Goal: Communication & Community: Answer question/provide support

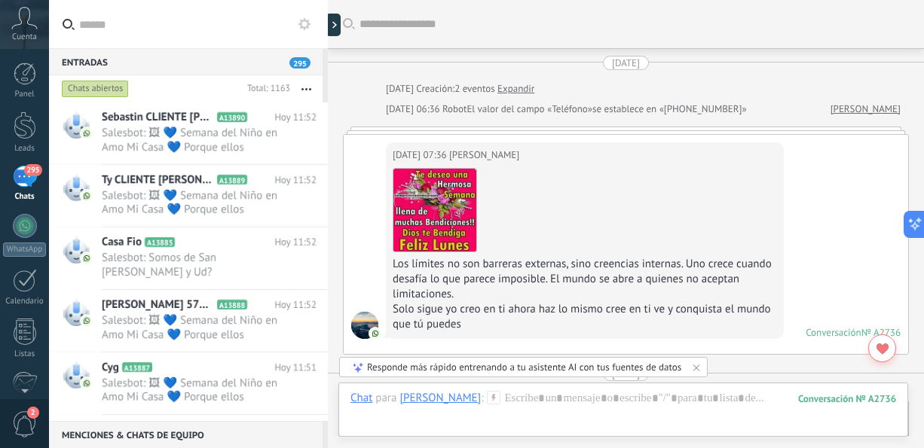
scroll to position [2331, 0]
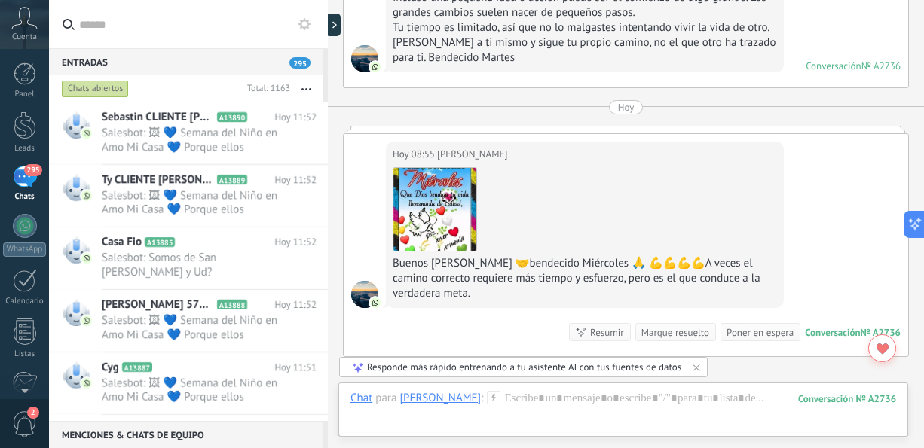
click at [325, 82] on div "Chats abiertos Total: 1163 Silenciar Acciones múltiples Ordenar Más recientes L…" at bounding box center [188, 88] width 279 height 27
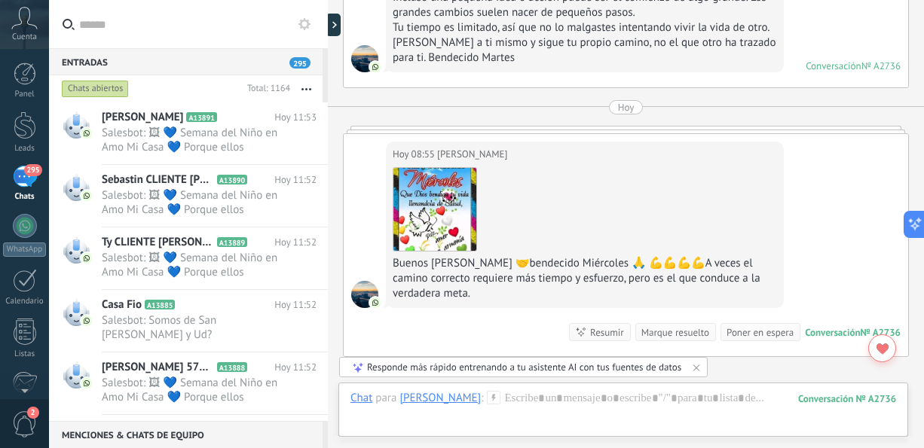
click at [311, 86] on button "button" at bounding box center [306, 88] width 32 height 27
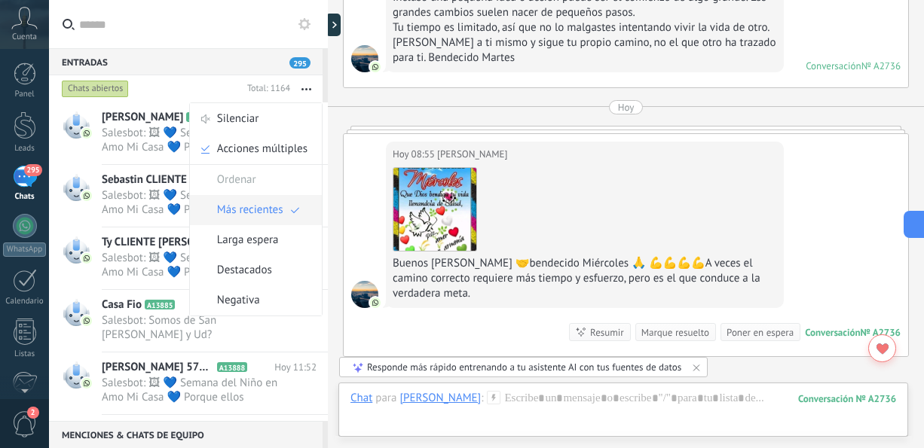
click at [241, 210] on span "Más recientes" at bounding box center [250, 210] width 66 height 30
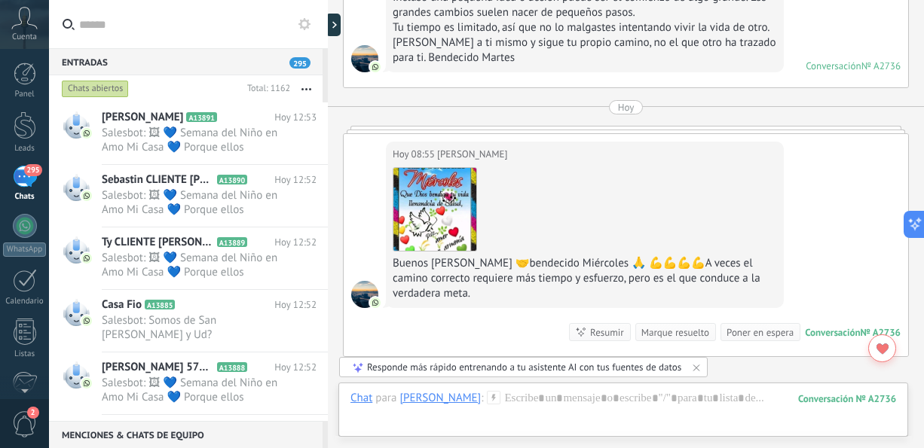
click at [35, 178] on div "295" at bounding box center [25, 177] width 24 height 22
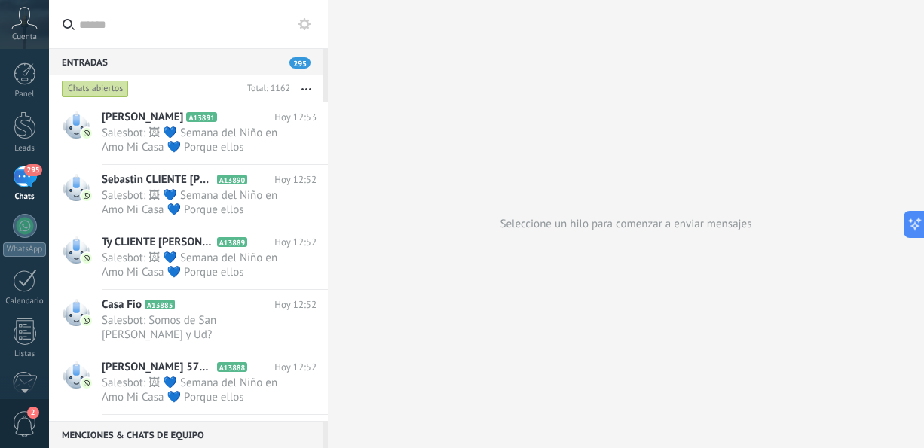
click at [328, 161] on div at bounding box center [328, 224] width 0 height 448
click at [235, 315] on span "Salesbot: Somos de San [PERSON_NAME] y Ud?" at bounding box center [195, 327] width 186 height 29
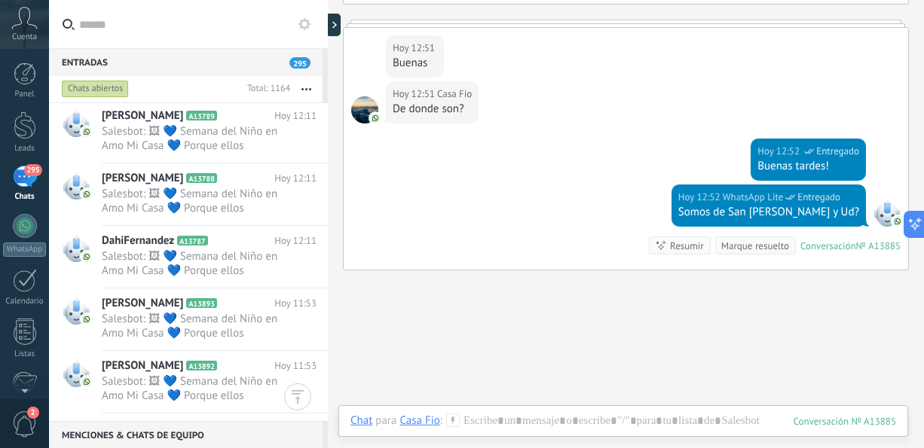
scroll to position [6409, 0]
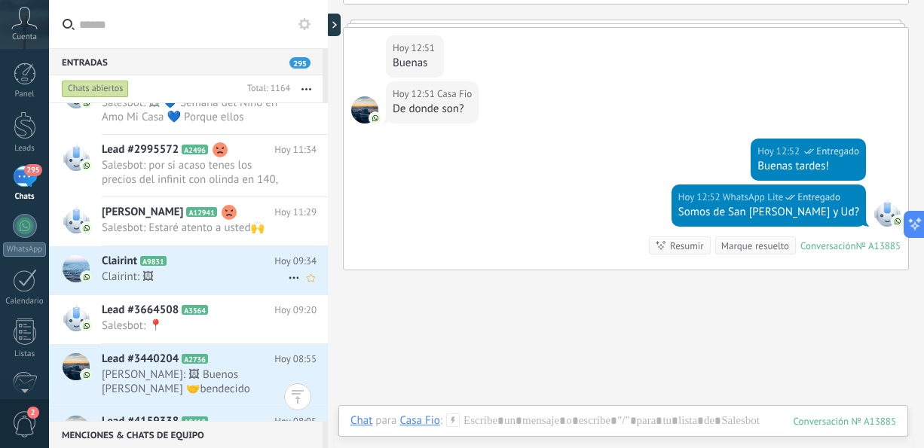
click at [216, 257] on h2 "Clairint A9831" at bounding box center [188, 261] width 173 height 15
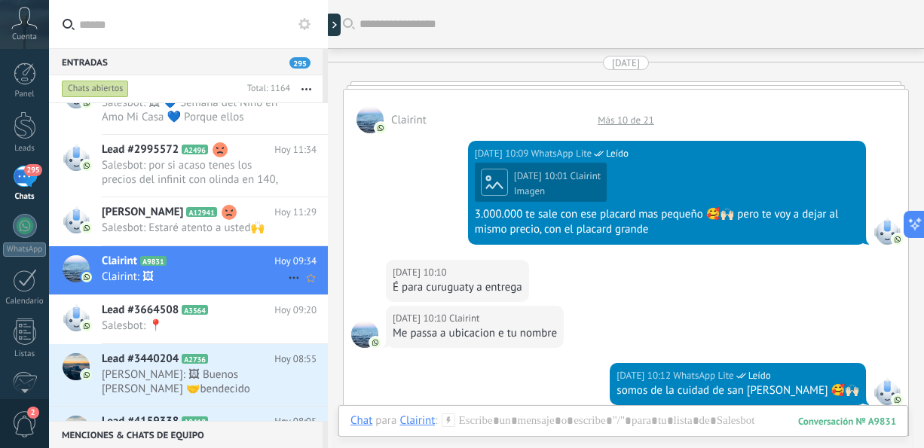
scroll to position [1804, 0]
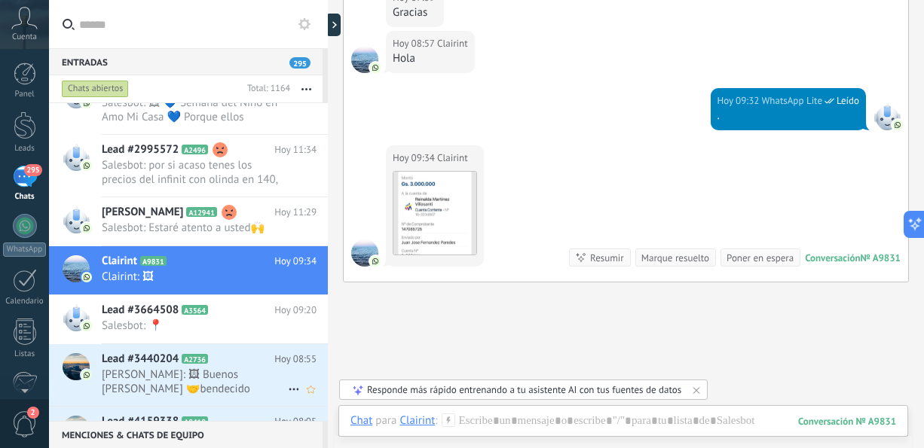
click at [194, 371] on span "[PERSON_NAME]: 🖼 Buenos [PERSON_NAME] 🤝bendecido Miércoles 🙏 💪💪💪💪A veces el cam…" at bounding box center [195, 382] width 186 height 29
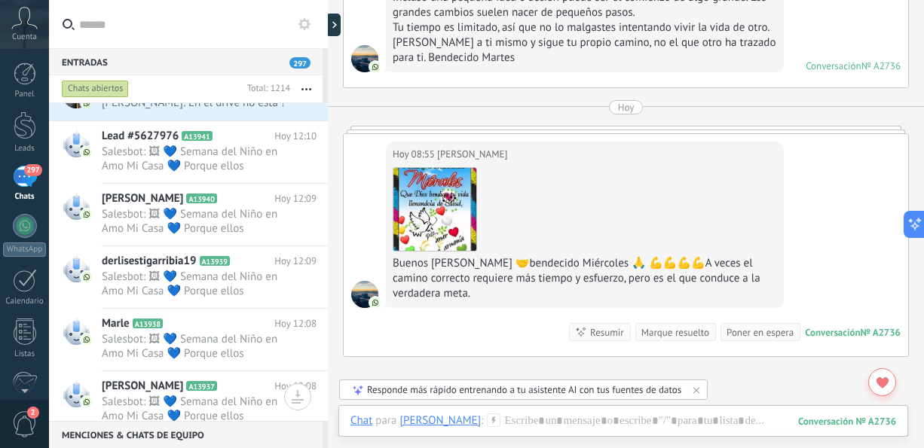
scroll to position [6396, 0]
